Goal: Use online tool/utility: Utilize a website feature to perform a specific function

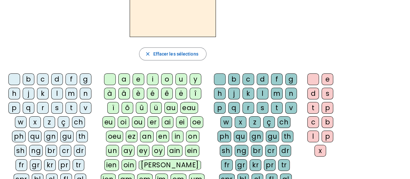
scroll to position [62, 0]
click at [73, 93] on div "m" at bounding box center [72, 93] width 12 height 12
click at [126, 79] on div "a" at bounding box center [124, 79] width 12 height 12
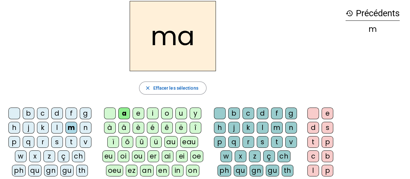
scroll to position [27, 0]
click at [71, 140] on div "t" at bounding box center [72, 142] width 12 height 12
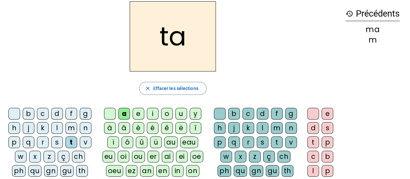
click at [58, 128] on div "l" at bounding box center [57, 128] width 12 height 12
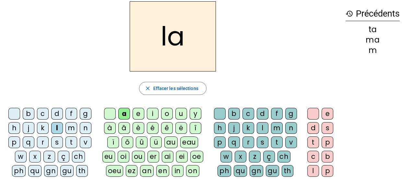
click at [263, 143] on div "s" at bounding box center [263, 142] width 12 height 12
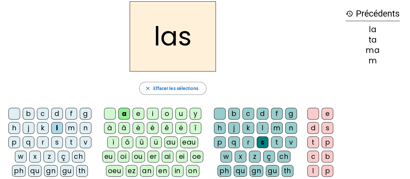
click at [13, 138] on div "p" at bounding box center [14, 142] width 12 height 12
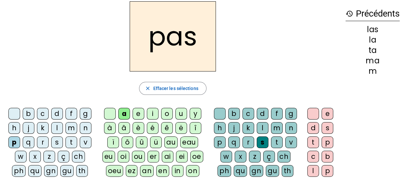
click at [69, 141] on div "t" at bounding box center [72, 142] width 12 height 12
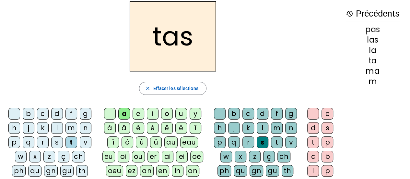
click at [222, 110] on div at bounding box center [220, 114] width 12 height 12
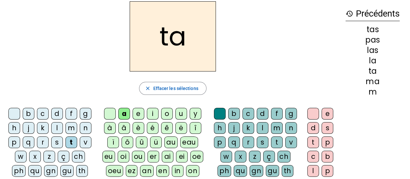
click at [58, 140] on div "s" at bounding box center [57, 142] width 12 height 12
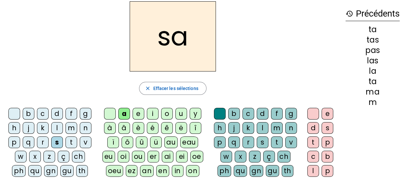
click at [264, 127] on div "l" at bounding box center [263, 128] width 12 height 12
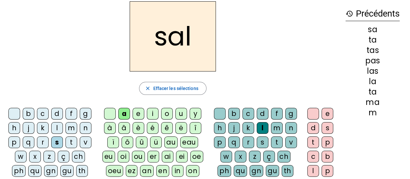
click at [73, 125] on div "m" at bounding box center [72, 128] width 12 height 12
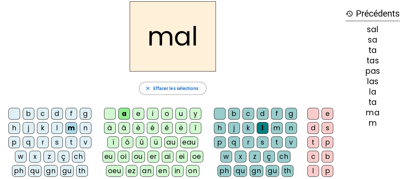
click at [28, 111] on div "b" at bounding box center [29, 114] width 12 height 12
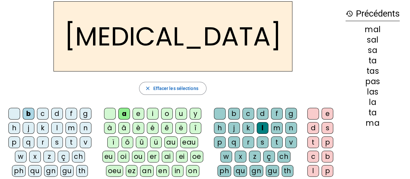
click at [261, 140] on div "s" at bounding box center [263, 142] width 12 height 12
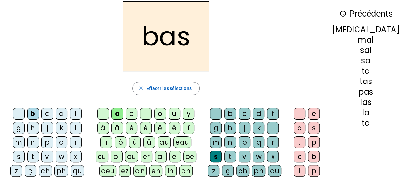
click at [42, 139] on div "p" at bounding box center [48, 142] width 12 height 12
